Goal: Transaction & Acquisition: Purchase product/service

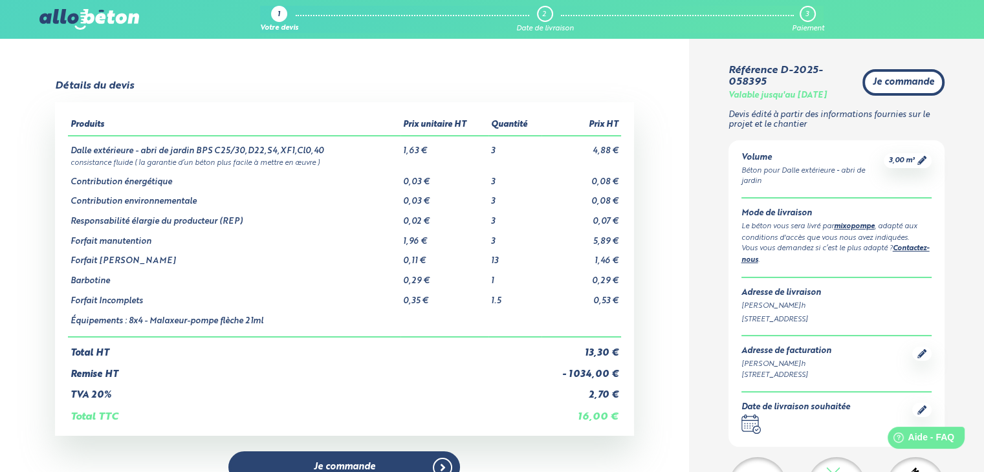
click at [899, 86] on span "Je commande" at bounding box center [903, 82] width 61 height 11
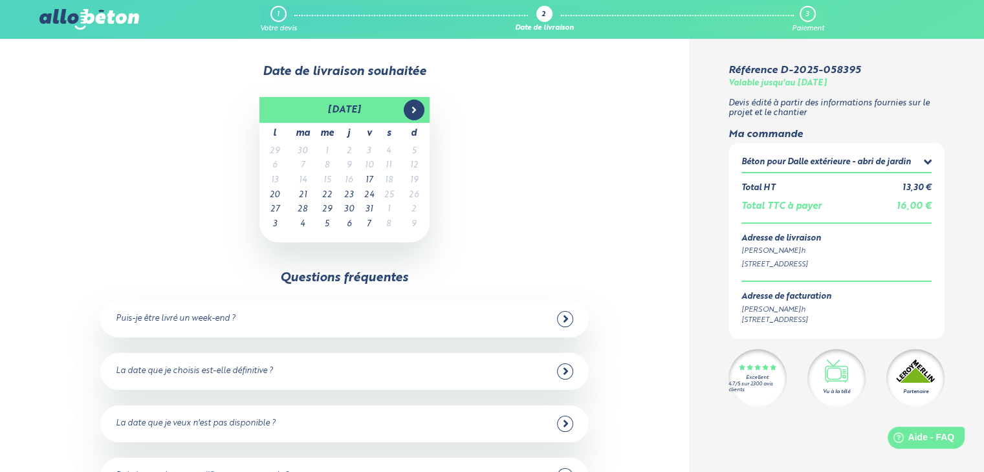
click at [419, 117] on span at bounding box center [414, 110] width 21 height 21
click at [273, 177] on td "10" at bounding box center [274, 180] width 31 height 15
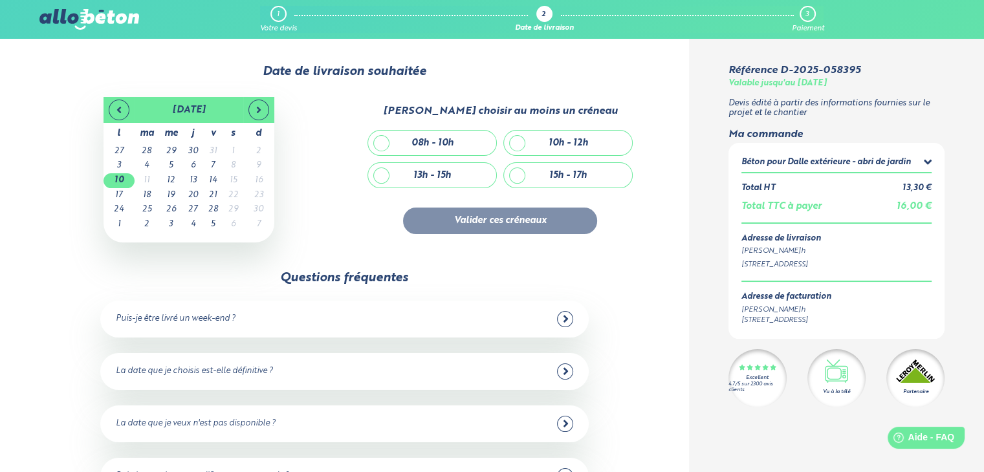
click at [450, 140] on div "08h - 10h" at bounding box center [432, 143] width 42 height 11
checkbox input "true"
click at [533, 140] on div "10h - 12h" at bounding box center [568, 143] width 128 height 25
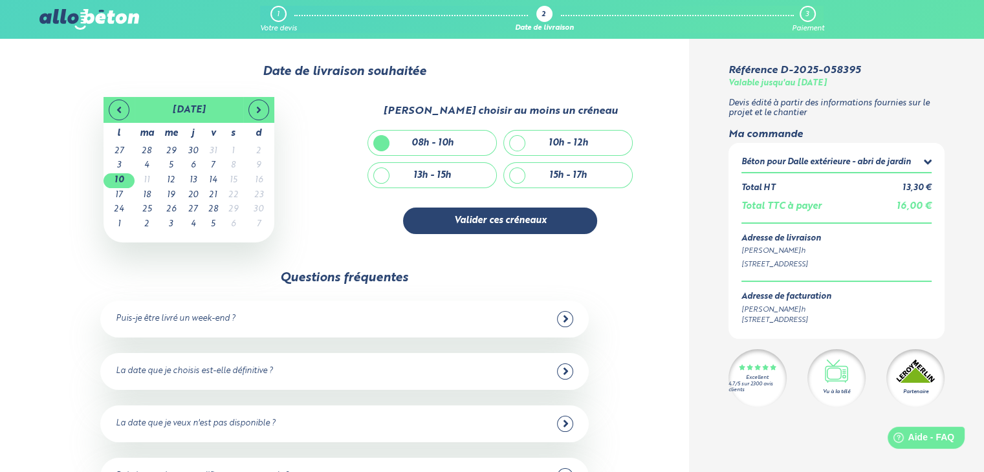
checkbox input "true"
click at [536, 219] on button "Valider ces créneaux" at bounding box center [500, 221] width 194 height 27
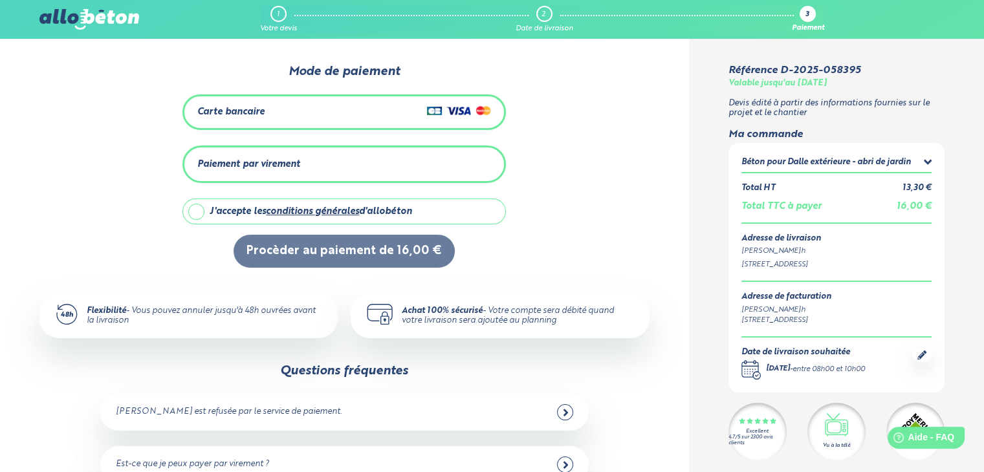
click at [428, 117] on img at bounding box center [459, 111] width 64 height 16
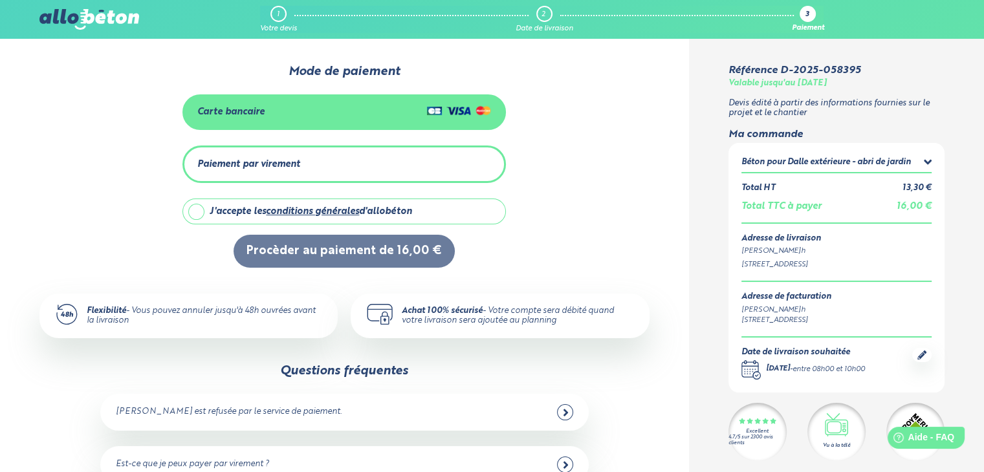
click at [192, 208] on label "J'accepte les conditions générales d'allobéton" at bounding box center [343, 212] width 323 height 26
checkbox input "true"
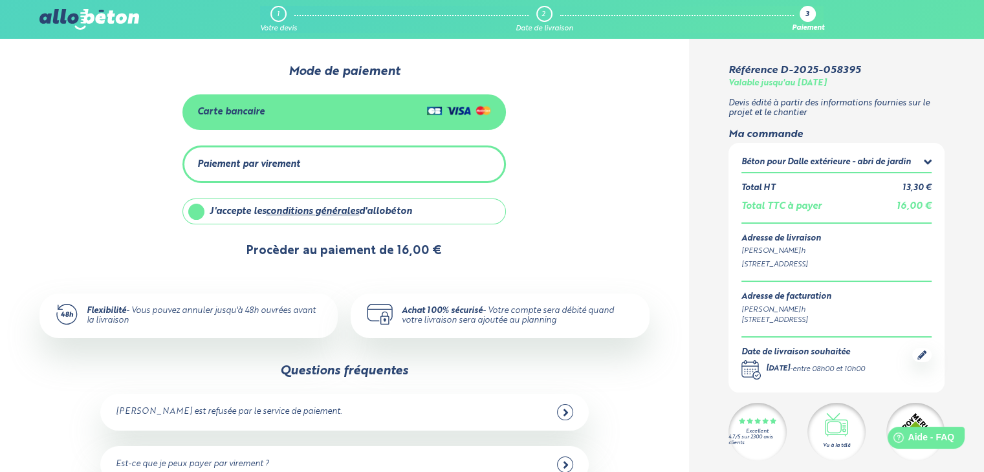
click at [268, 256] on button "Procèder au paiement de 16,00 €" at bounding box center [344, 251] width 221 height 33
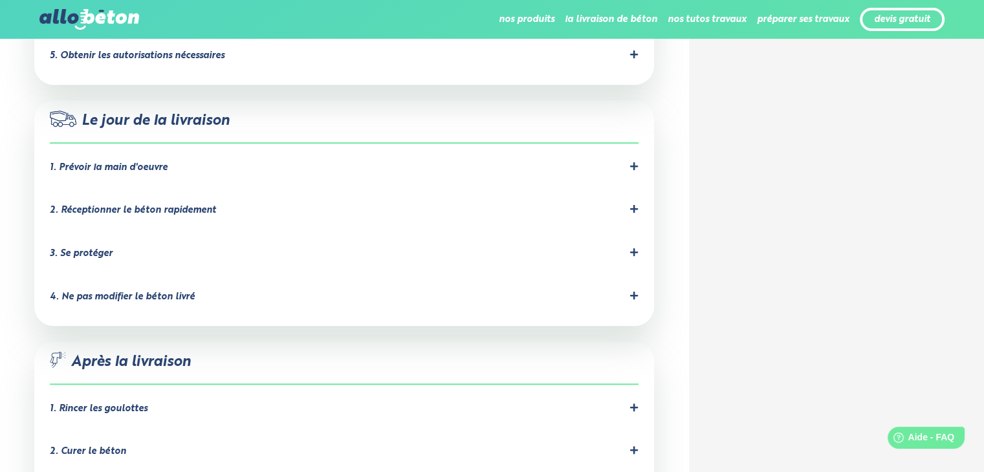
scroll to position [888, 0]
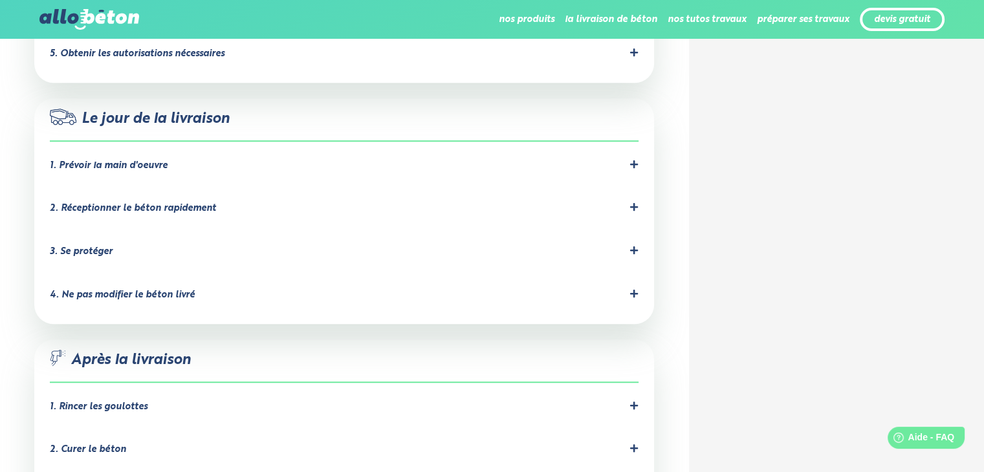
click at [631, 160] on icon at bounding box center [633, 164] width 9 height 9
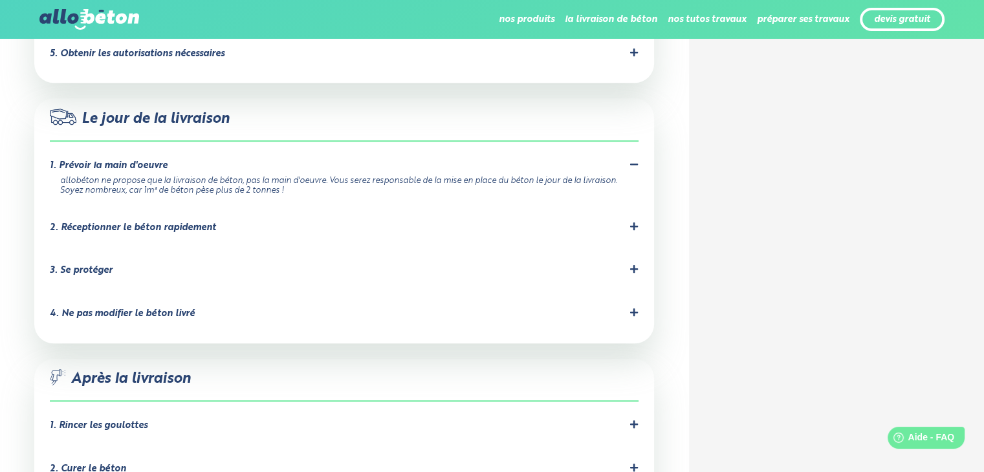
click at [633, 223] on icon at bounding box center [634, 227] width 8 height 8
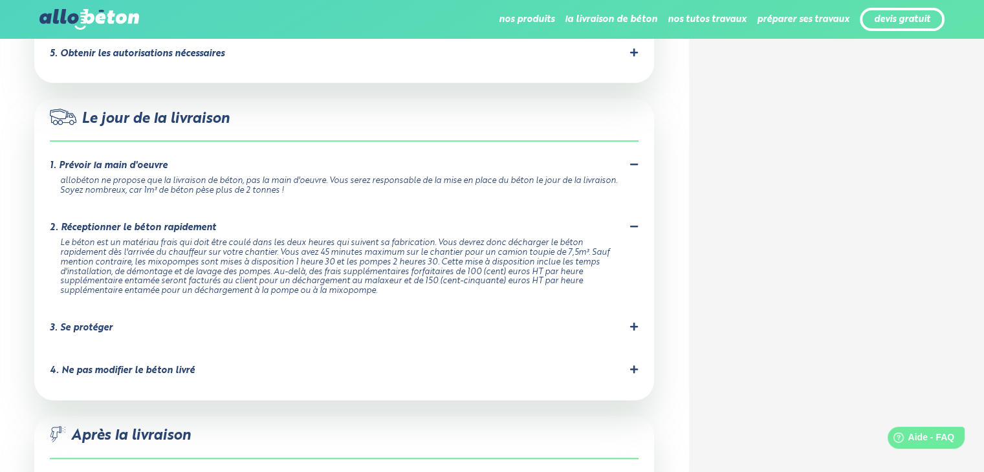
click at [631, 322] on icon at bounding box center [633, 326] width 9 height 9
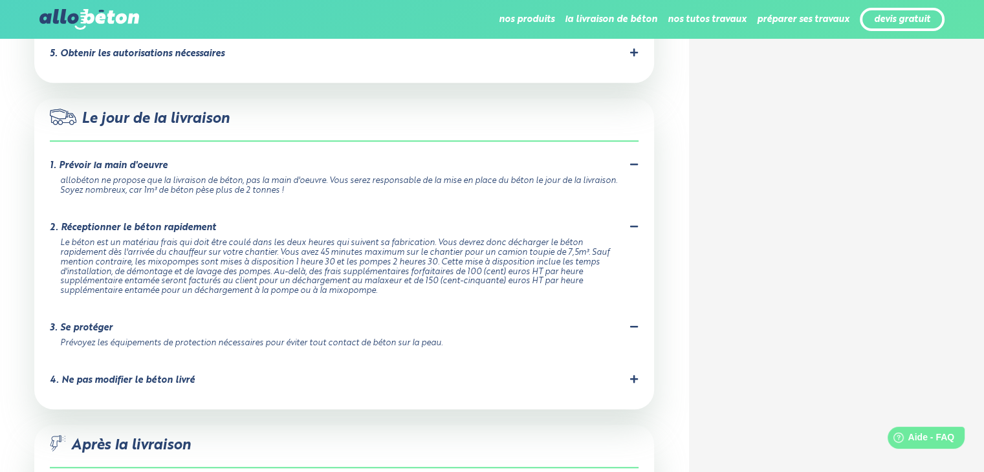
scroll to position [1241, 0]
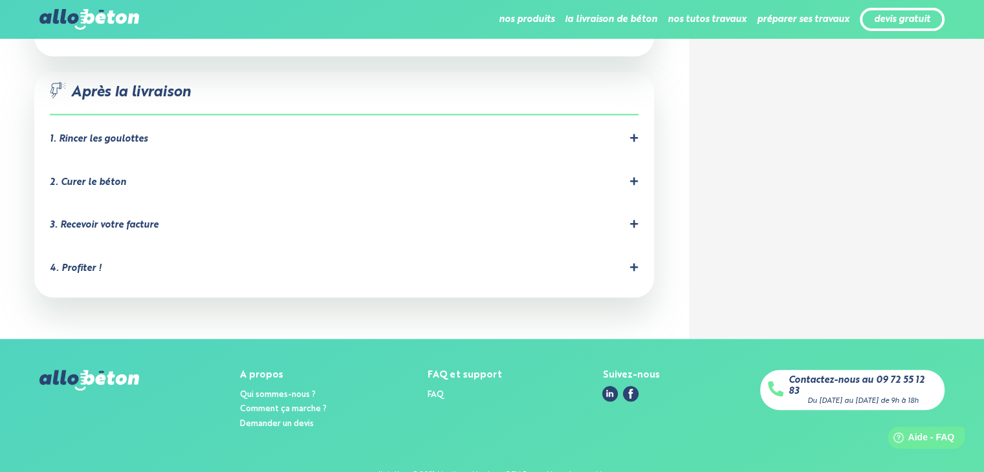
click at [634, 177] on div "2. Curer le béton C'est important pour éviter les fissures dues à un séchage tr…" at bounding box center [344, 185] width 589 height 17
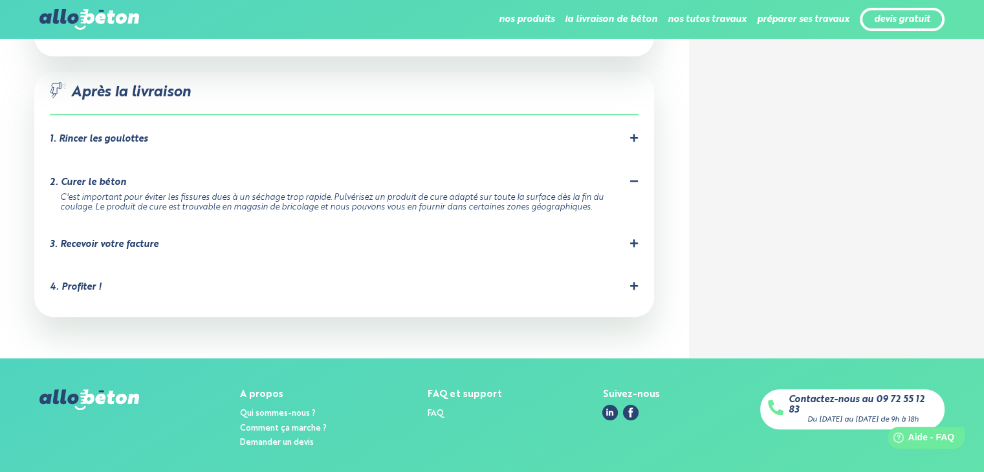
click at [624, 133] on div "1. Rincer les goulottes" at bounding box center [344, 139] width 589 height 12
